Goal: Task Accomplishment & Management: Use online tool/utility

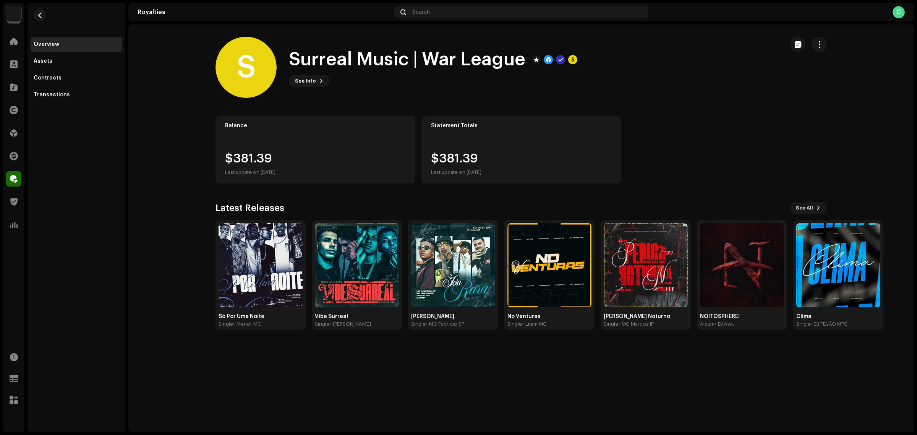
click at [827, 45] on div "S Surreal Music | War League See Info" at bounding box center [521, 67] width 636 height 61
click at [820, 43] on span "button" at bounding box center [819, 44] width 7 height 6
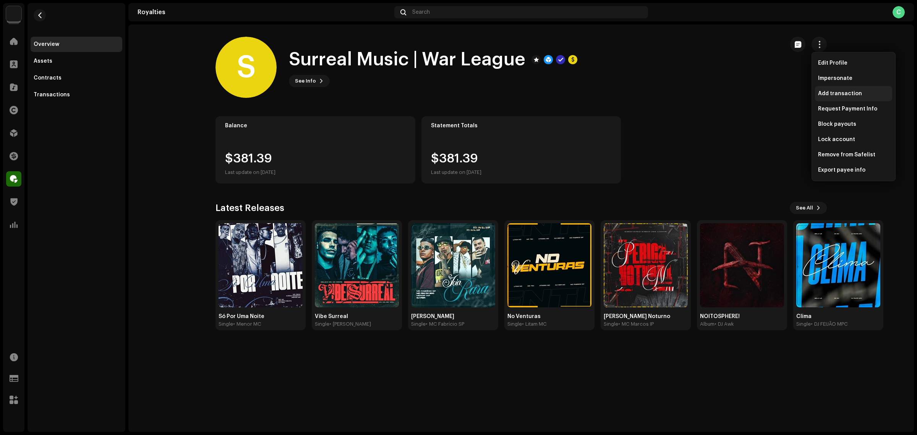
click at [826, 92] on span "Add transaction" at bounding box center [840, 94] width 44 height 6
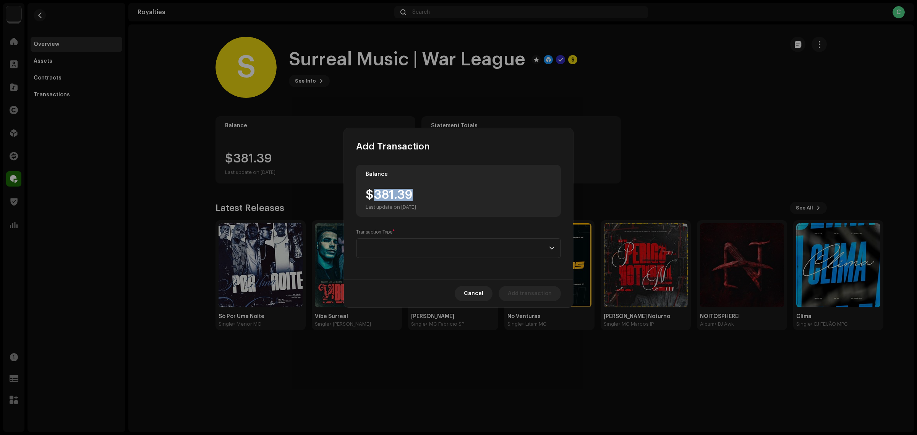
drag, startPoint x: 418, startPoint y: 194, endPoint x: 372, endPoint y: 192, distance: 46.6
click at [372, 192] on div "$381.39 Last update on [DATE]" at bounding box center [391, 199] width 50 height 21
copy div "381.39"
drag, startPoint x: 406, startPoint y: 249, endPoint x: 378, endPoint y: 146, distance: 107.2
click at [378, 146] on span "Add Transaction" at bounding box center [393, 146] width 74 height 12
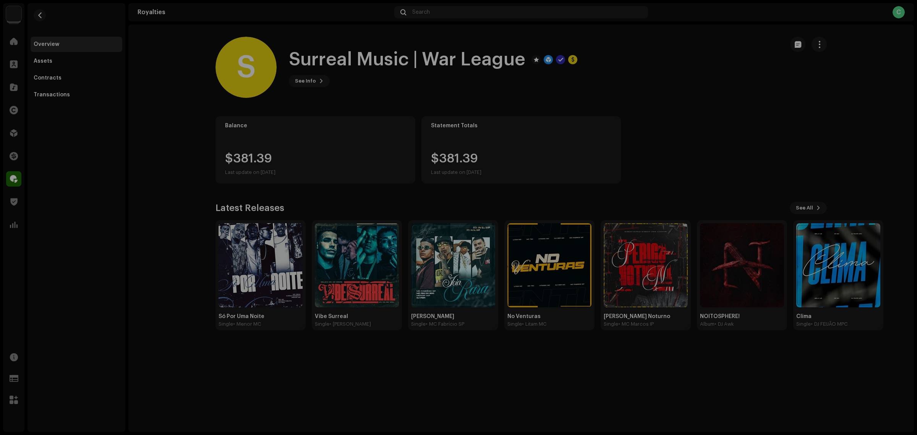
click at [600, 83] on div "Add Transaction Balance $381.39 Last update on [DATE] Transaction Type * This f…" at bounding box center [458, 217] width 917 height 435
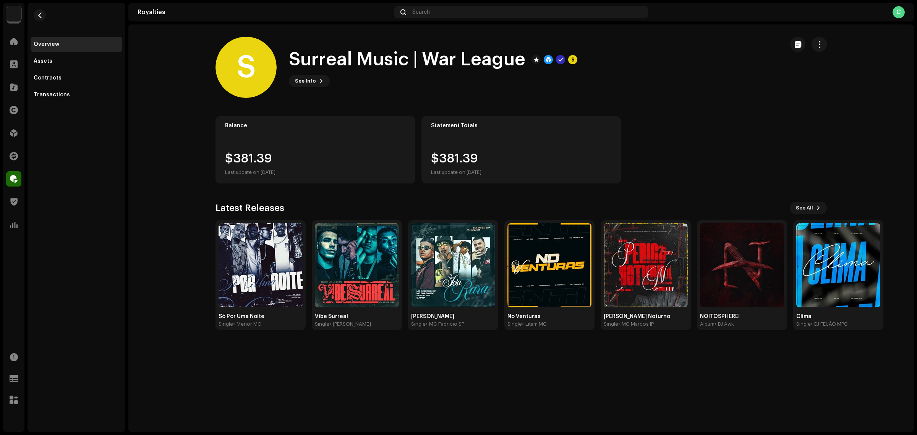
click at [644, 171] on div "Balance $381.39 Last update on [DATE] Statement Totals $381.39 Last update on […" at bounding box center [520, 149] width 611 height 67
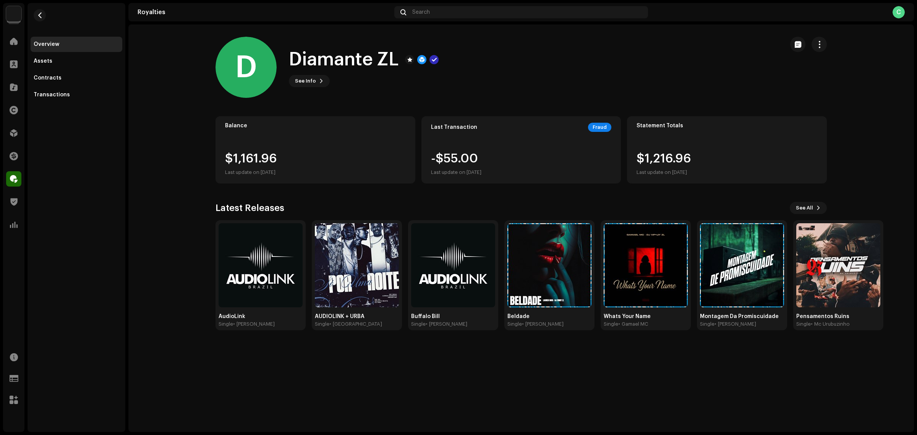
click at [733, 37] on re-m-actions-button at bounding box center [818, 44] width 15 height 15
click at [733, 42] on span "button" at bounding box center [819, 44] width 7 height 6
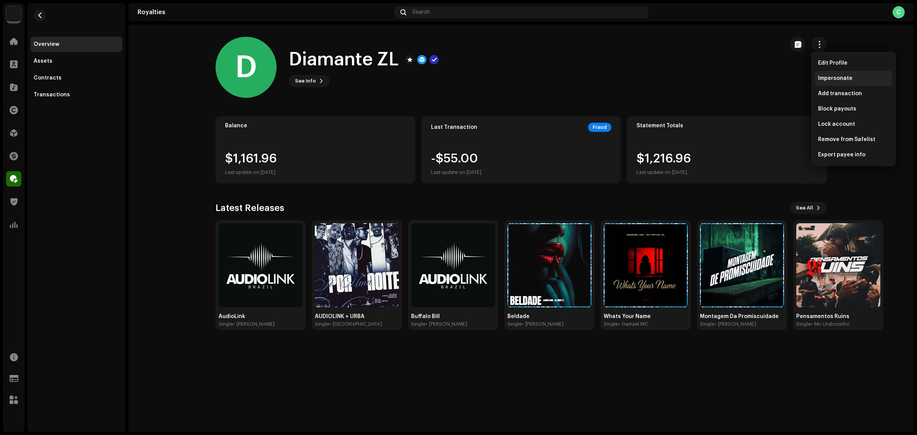
click at [733, 77] on span "Impersonate" at bounding box center [835, 78] width 34 height 6
